Goal: Task Accomplishment & Management: Manage account settings

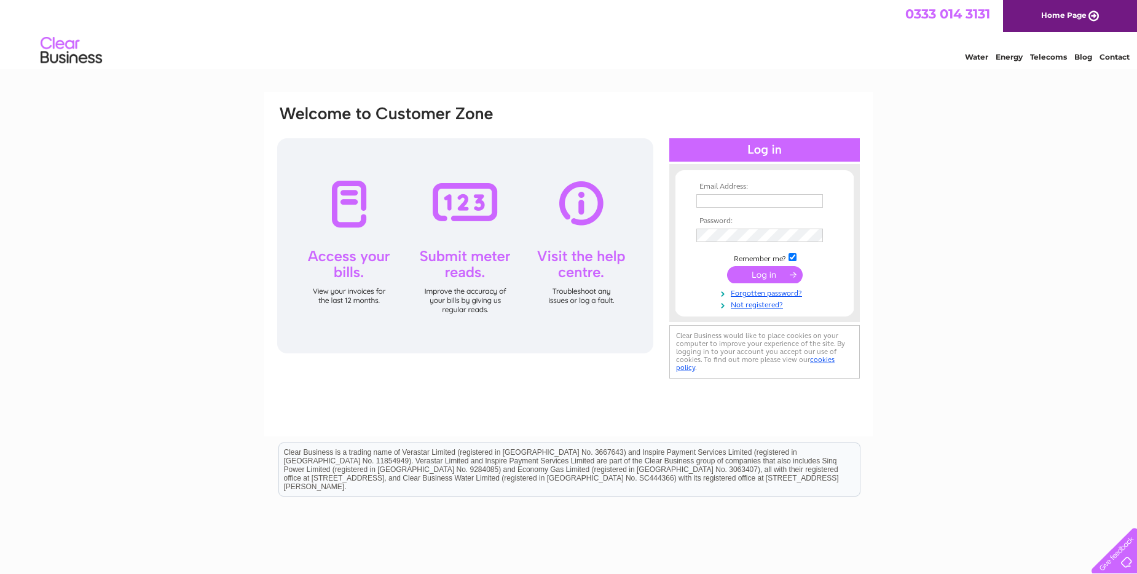
type input "tracy@latinquarterproperties.co.uk"
click at [768, 272] on input "submit" at bounding box center [765, 274] width 76 height 17
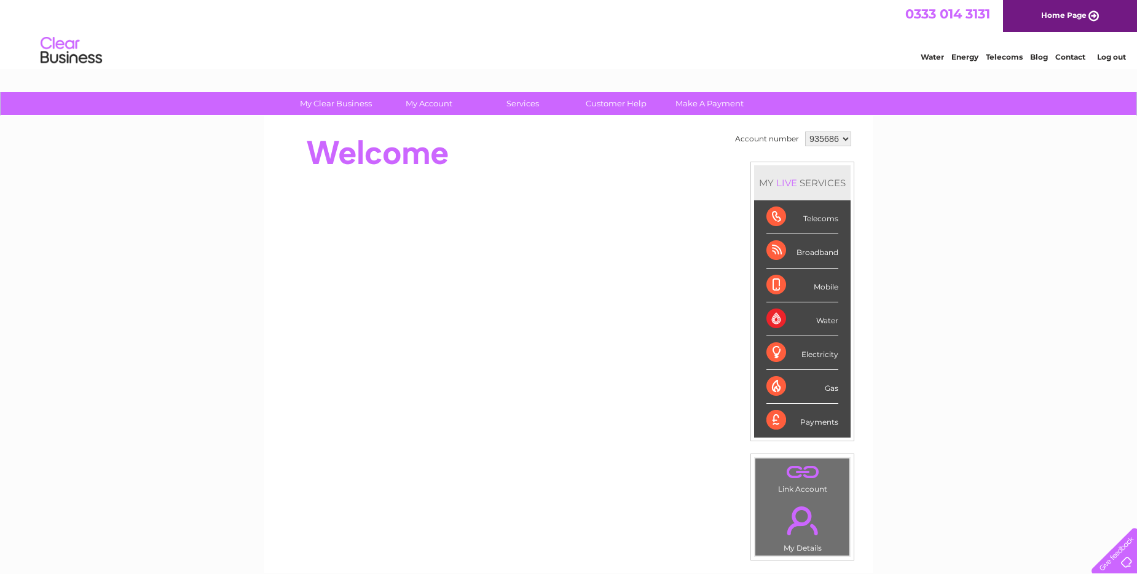
click at [821, 140] on select "935686 935690 935691 935692 965737 980528" at bounding box center [828, 139] width 46 height 15
click at [805, 132] on select "935686 935690 935691 935692 965737 980528" at bounding box center [828, 139] width 46 height 15
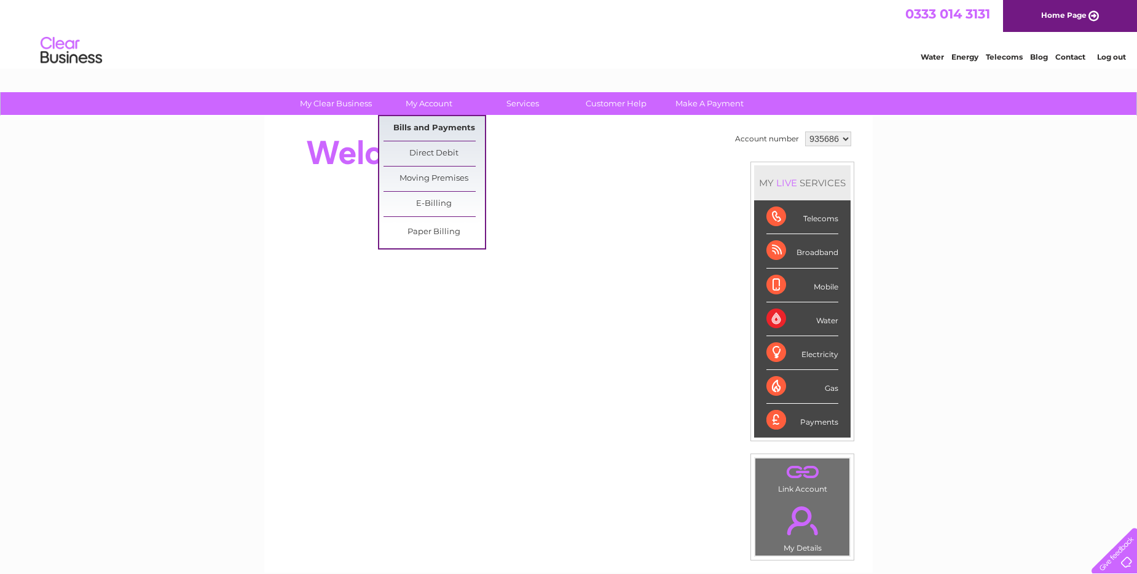
click at [424, 125] on link "Bills and Payments" at bounding box center [434, 128] width 101 height 25
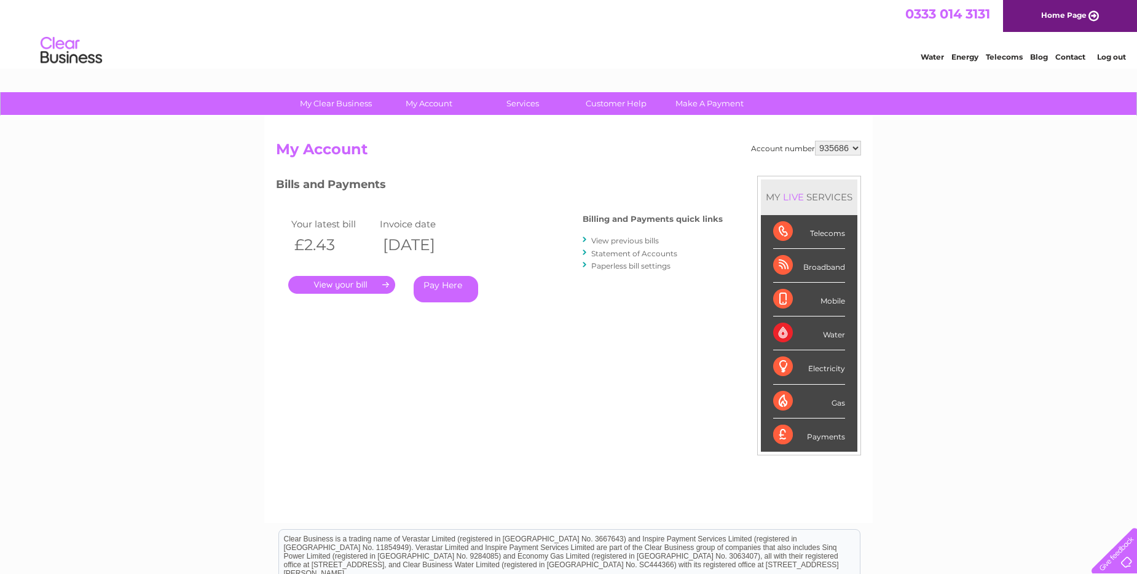
click at [842, 148] on select "935686 935690 935691 935692 965737 980528" at bounding box center [838, 148] width 46 height 15
select select "935690"
click at [815, 141] on select "935686 935690 935691 935692 965737 980528" at bounding box center [838, 148] width 46 height 15
click at [835, 150] on select "935686 935690 935691 935692 965737 980528" at bounding box center [838, 148] width 46 height 15
select select "935691"
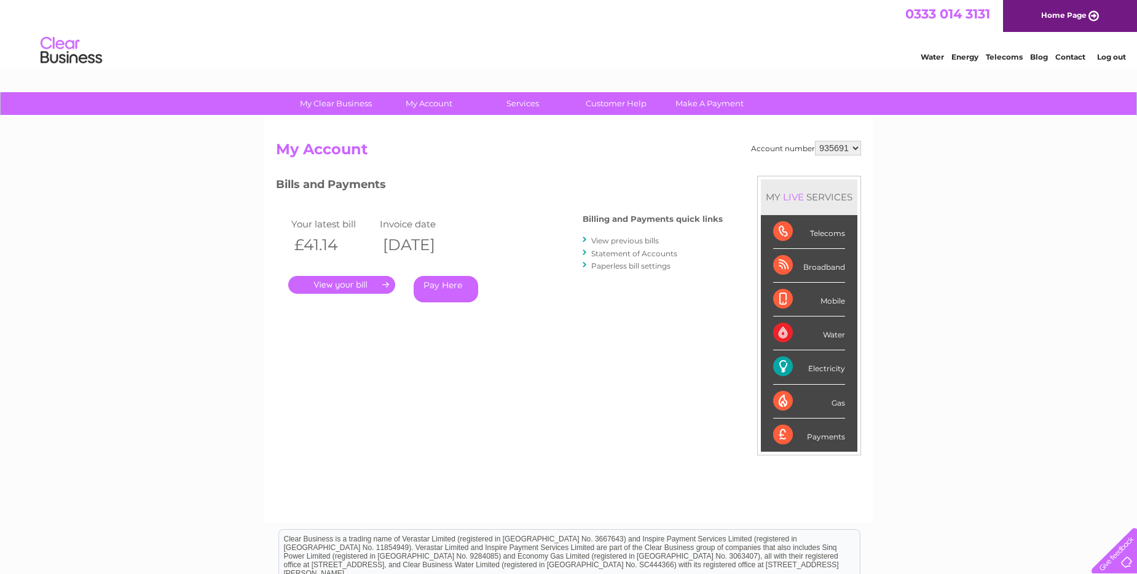
click at [815, 141] on select "935686 935690 935691 935692 965737 980528" at bounding box center [838, 148] width 46 height 15
click at [834, 148] on select "935686 935690 935691 935692 965737 980528" at bounding box center [838, 148] width 46 height 15
select select "935692"
click at [815, 141] on select "935686 935690 935691 935692 965737 980528" at bounding box center [838, 148] width 46 height 15
click at [832, 143] on select "935686 935690 935691 935692 965737 980528" at bounding box center [838, 148] width 46 height 15
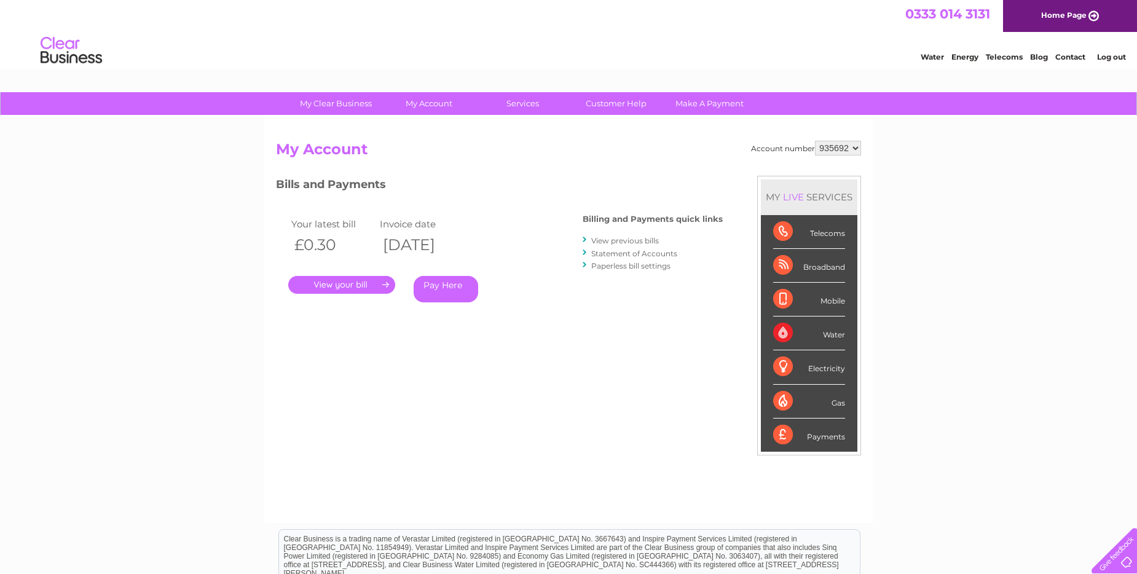
select select "965737"
click at [815, 141] on select "935686 935690 935691 935692 965737 980528" at bounding box center [838, 148] width 46 height 15
click at [843, 150] on select "935686 935690 935691 935692 965737 980528" at bounding box center [838, 148] width 46 height 15
select select "980528"
click at [815, 141] on select "935686 935690 935691 935692 965737 980528" at bounding box center [838, 148] width 46 height 15
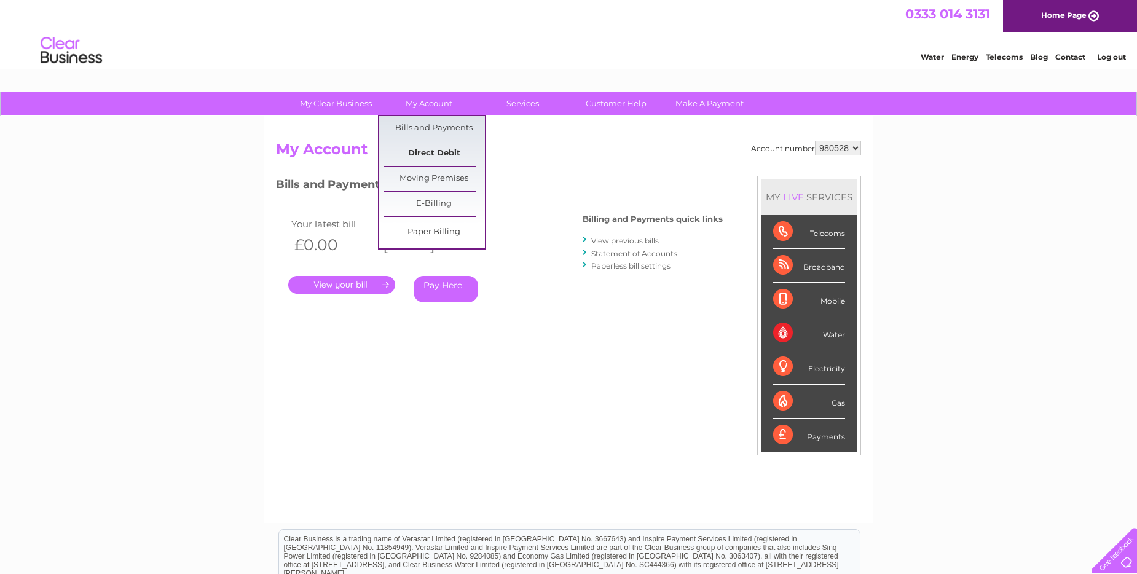
click at [427, 149] on link "Direct Debit" at bounding box center [434, 153] width 101 height 25
